Goal: Information Seeking & Learning: Learn about a topic

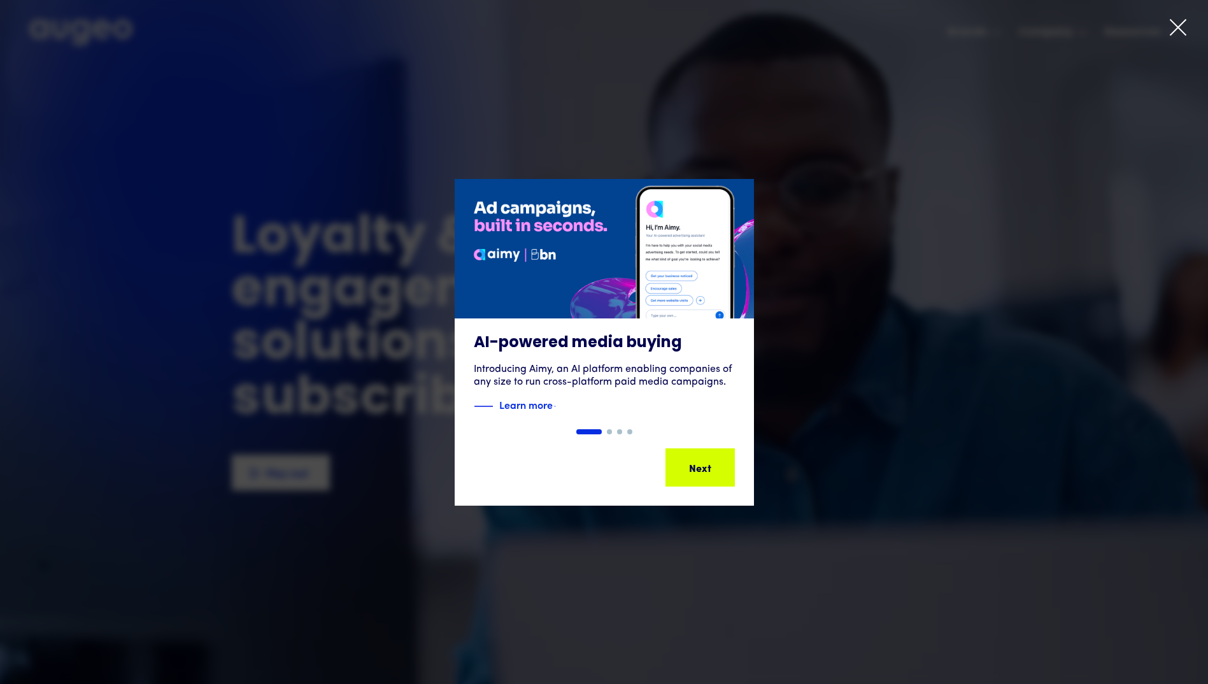
click at [1183, 17] on div at bounding box center [604, 342] width 1208 height 684
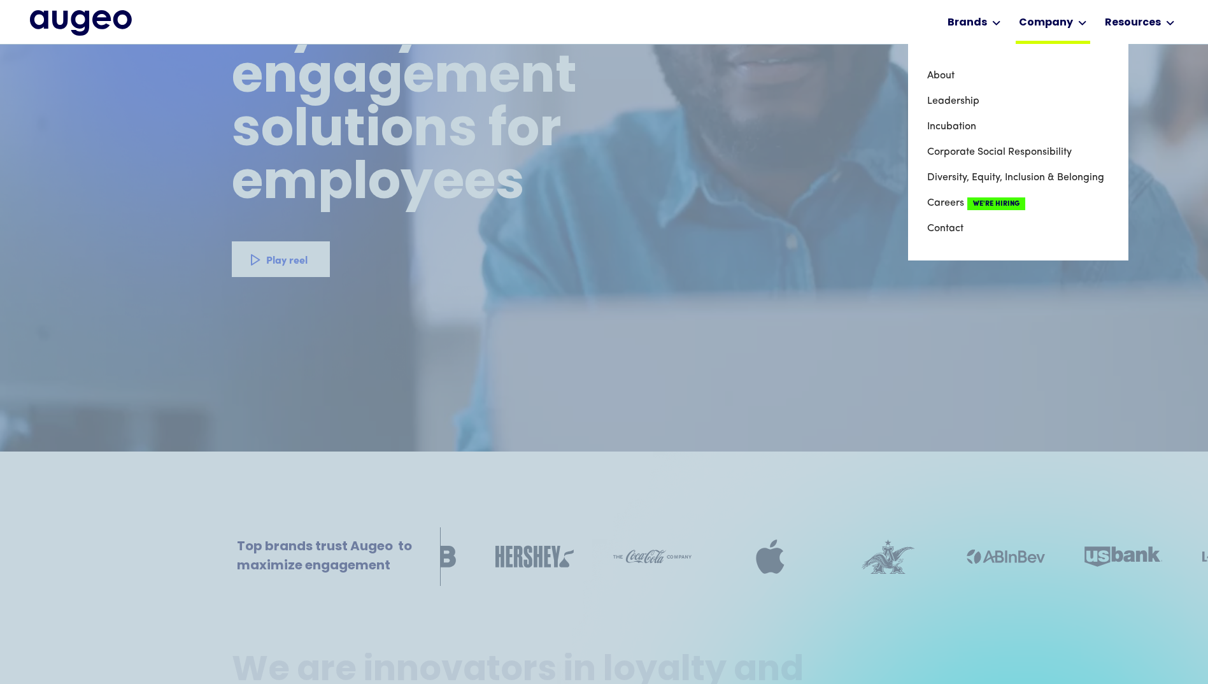
scroll to position [195, 0]
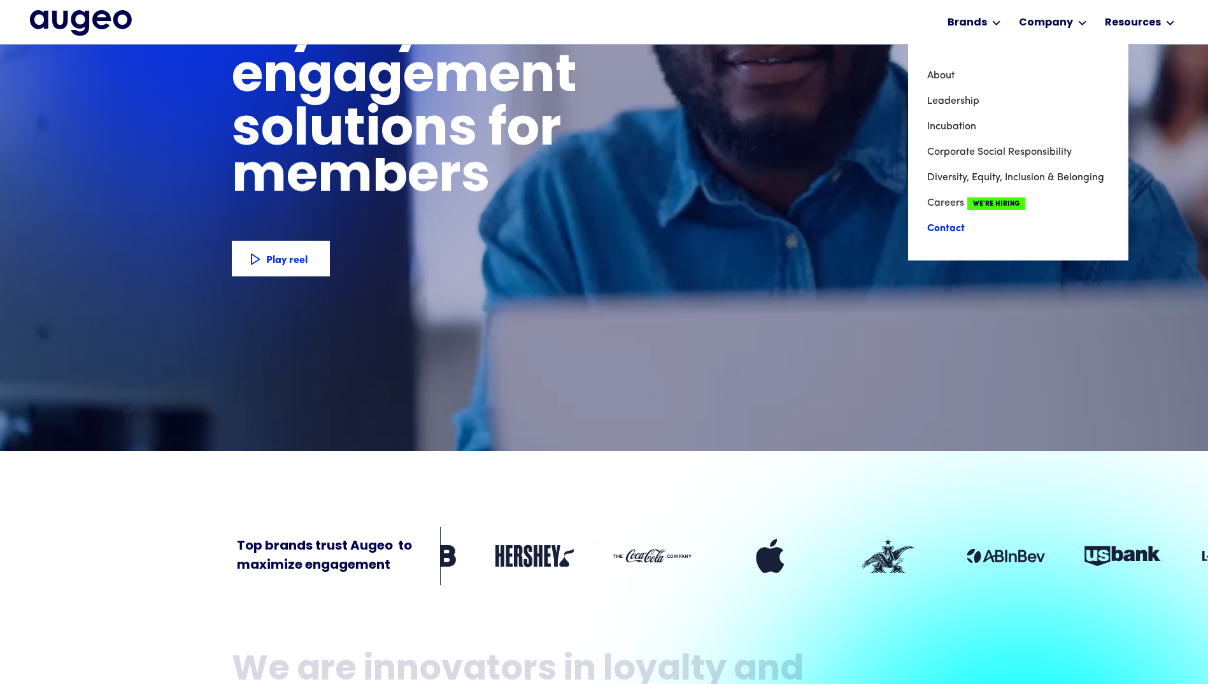
click at [939, 227] on link "Contact" at bounding box center [1018, 228] width 182 height 25
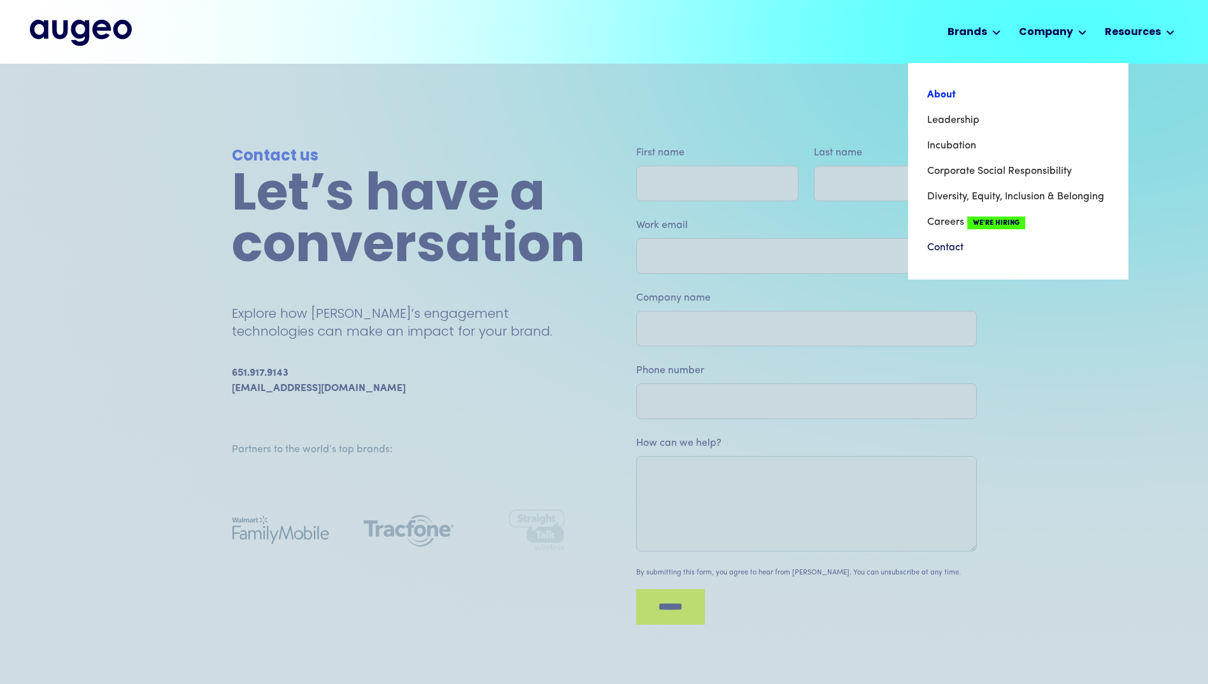
click at [950, 94] on link "About" at bounding box center [1018, 94] width 182 height 25
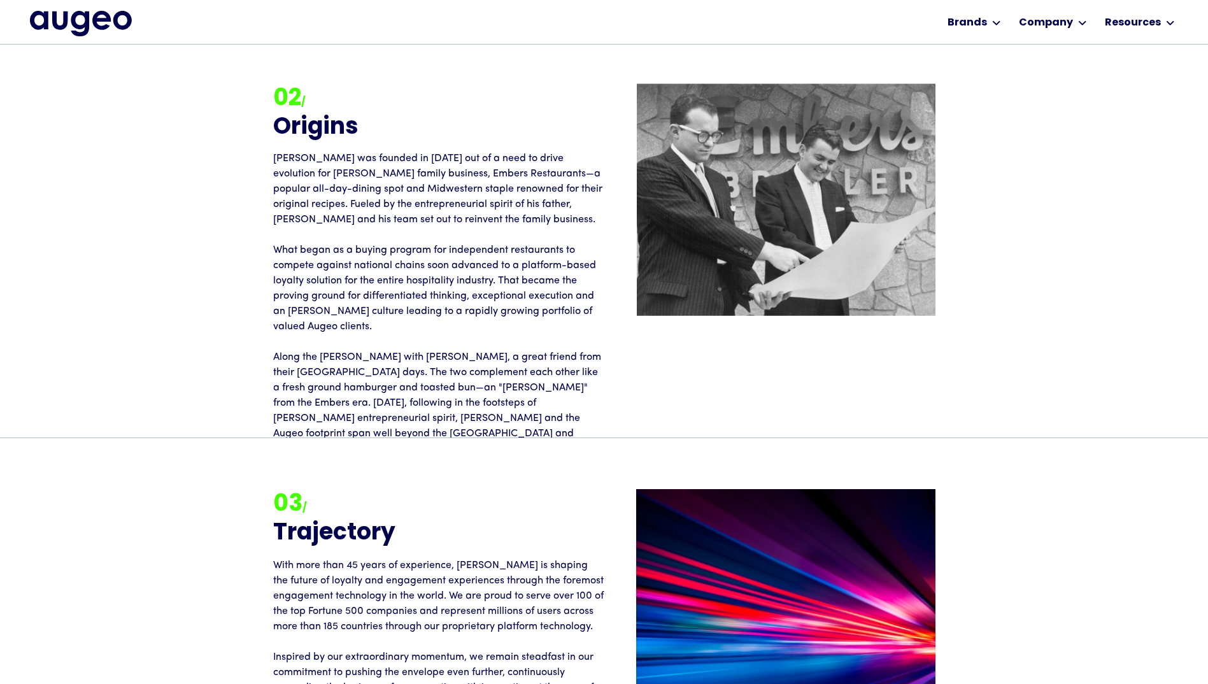
scroll to position [1812, 0]
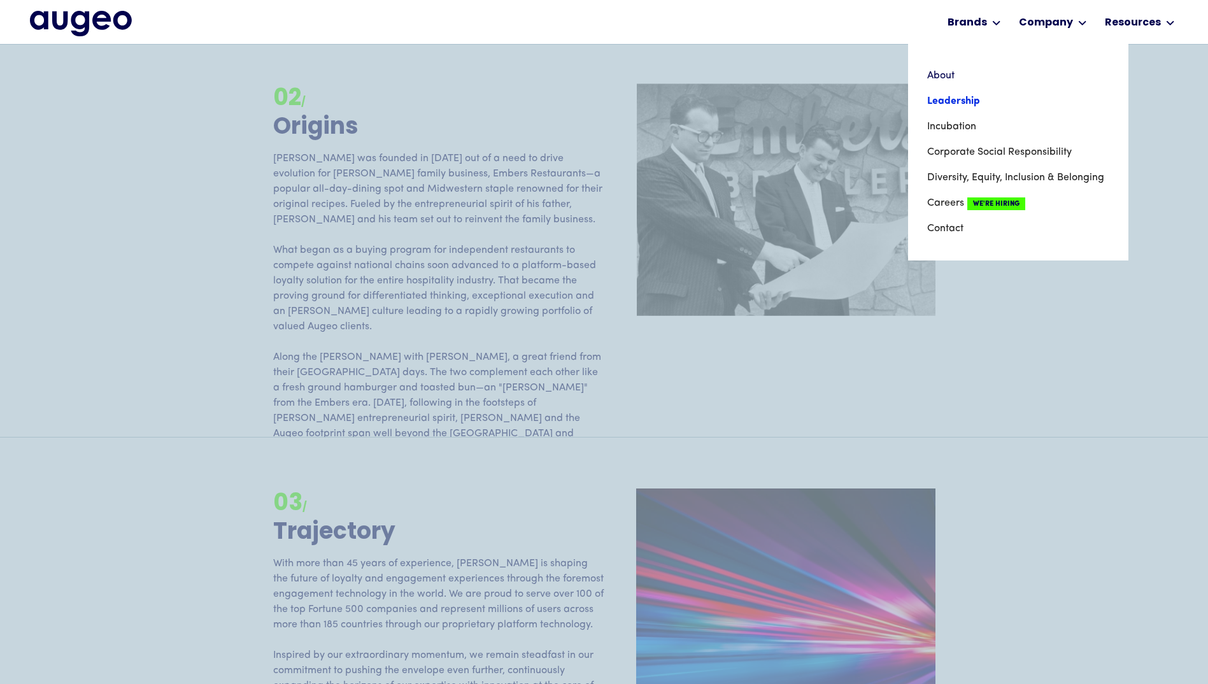
click at [960, 104] on link "Leadership" at bounding box center [1018, 101] width 182 height 25
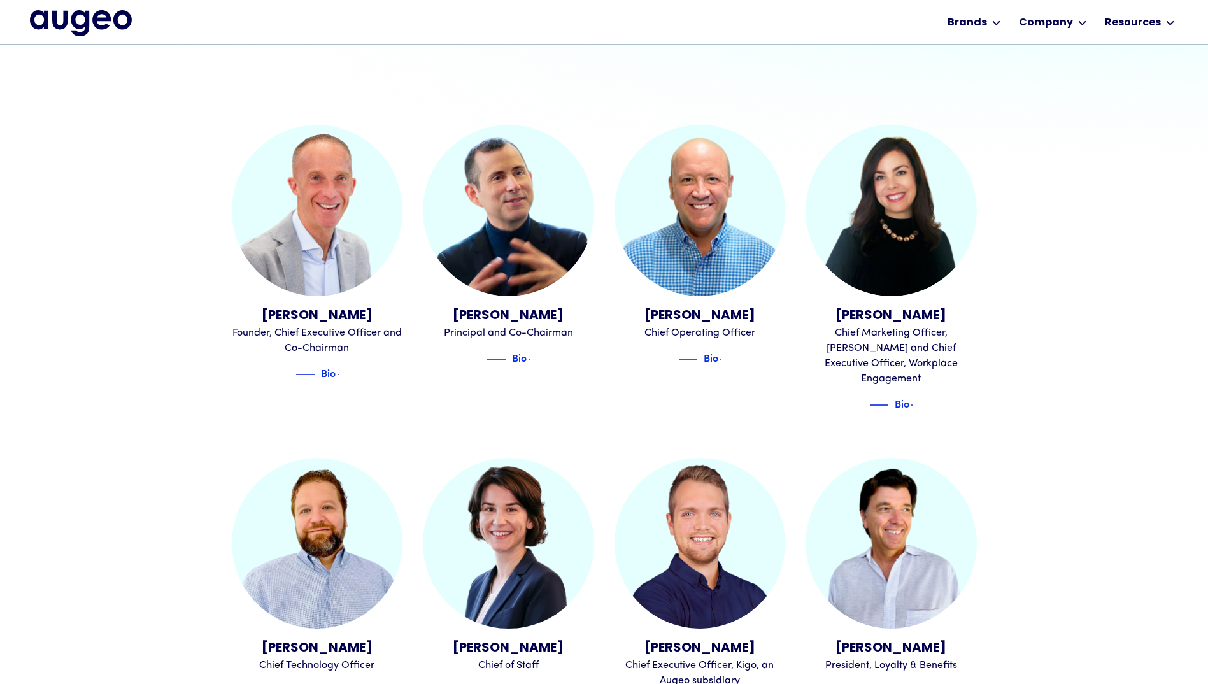
scroll to position [467, 0]
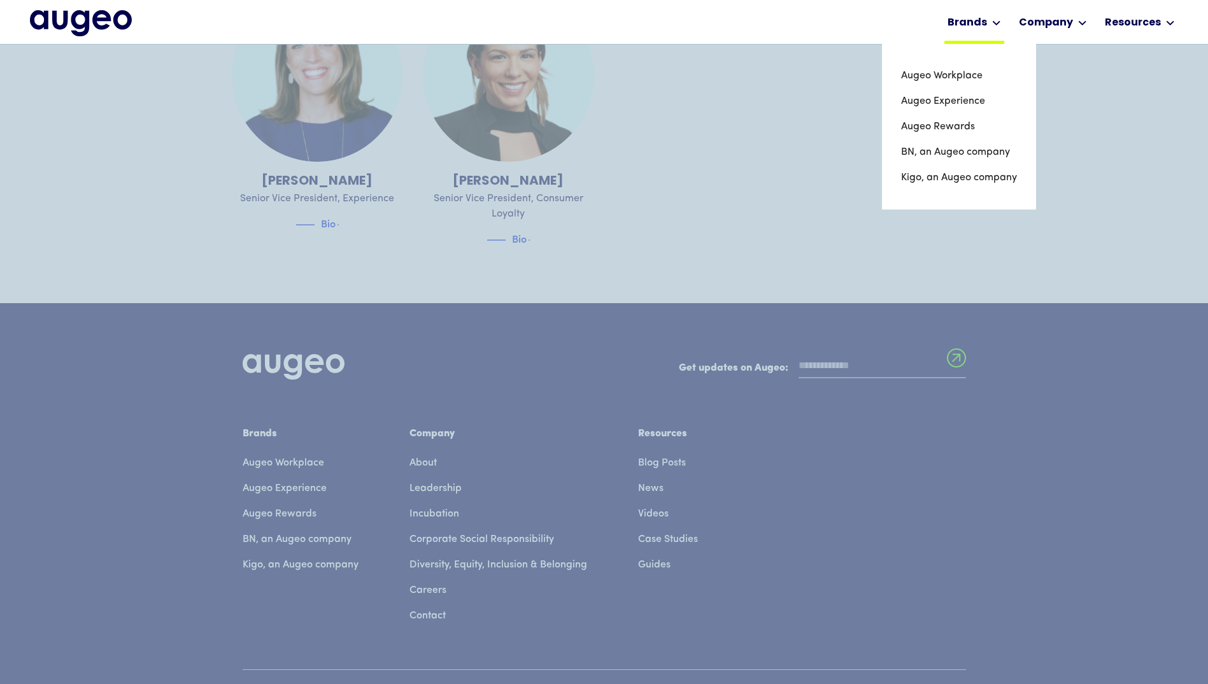
click at [987, 24] on div "Brands" at bounding box center [967, 22] width 39 height 15
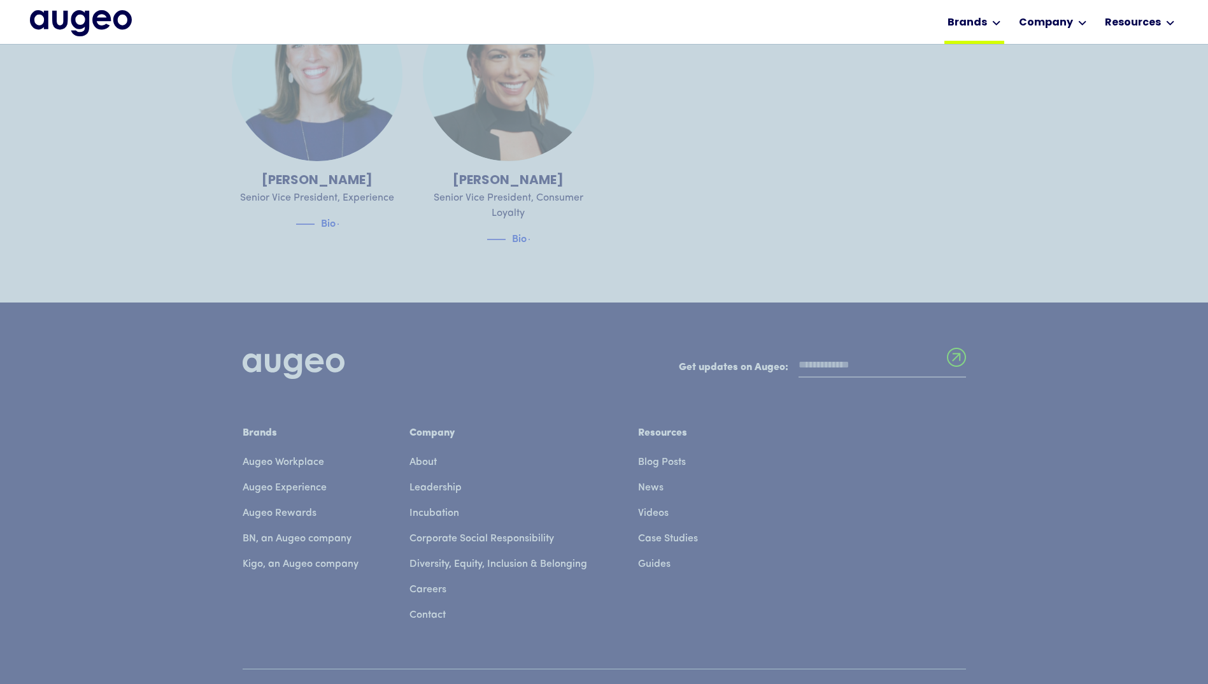
scroll to position [1826, 0]
click at [981, 20] on div "Brands" at bounding box center [967, 22] width 39 height 15
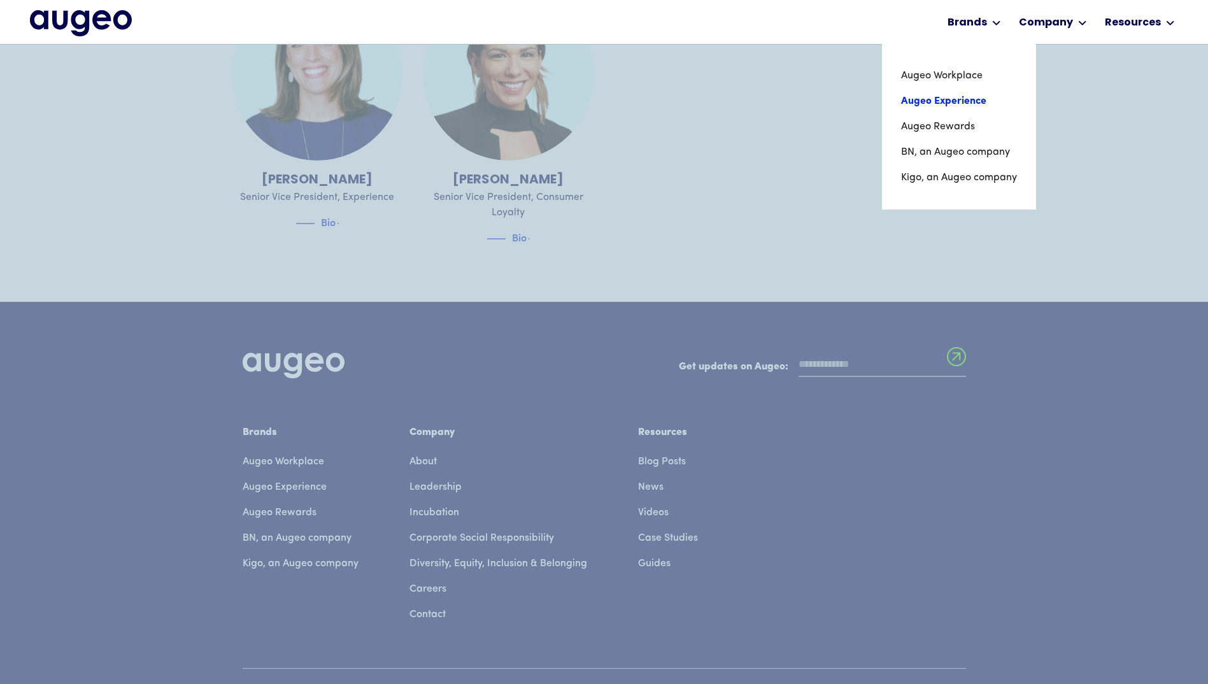
click at [966, 102] on link "Augeo Experience" at bounding box center [959, 101] width 116 height 25
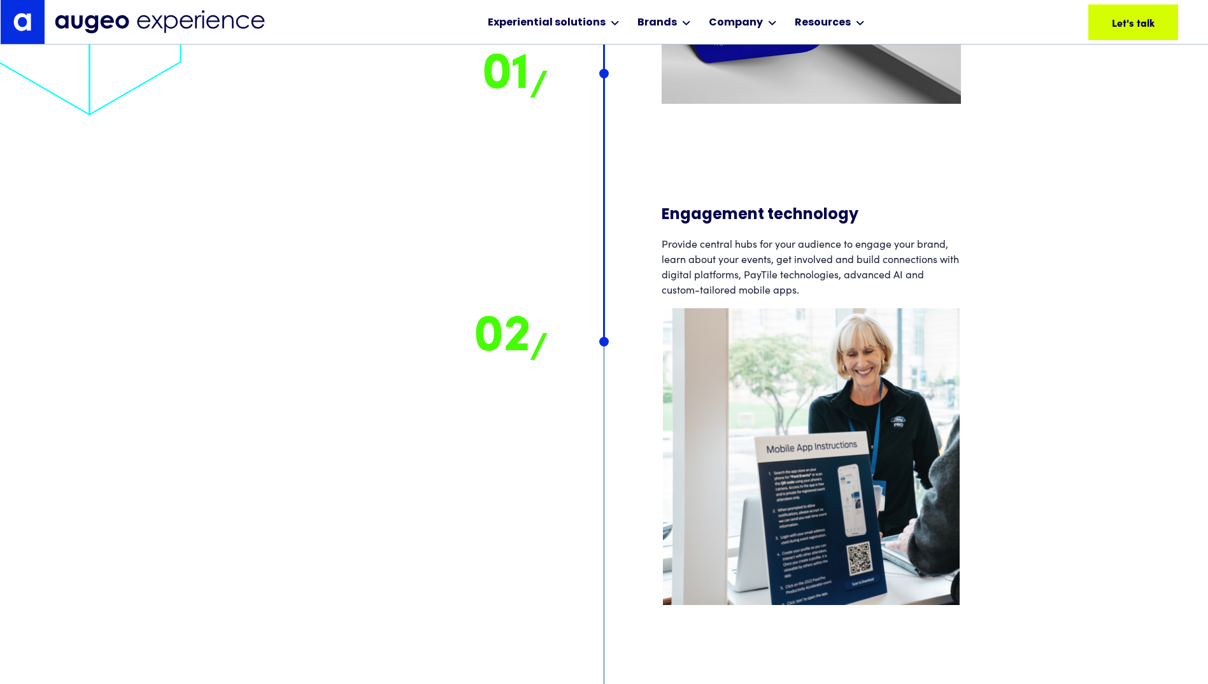
scroll to position [8978, 0]
